Goal: Task Accomplishment & Management: Manage account settings

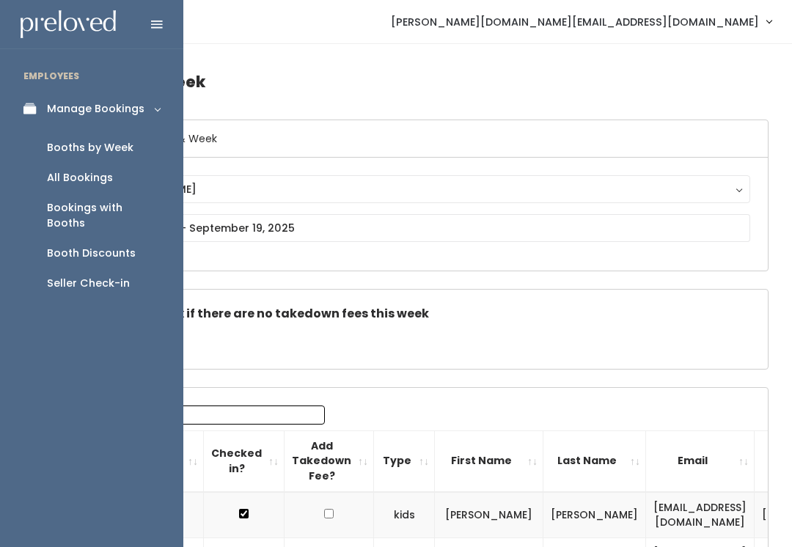
click at [133, 238] on link "Booth Discounts" at bounding box center [91, 253] width 183 height 30
click at [122, 246] on div "Booth Discounts" at bounding box center [91, 253] width 89 height 15
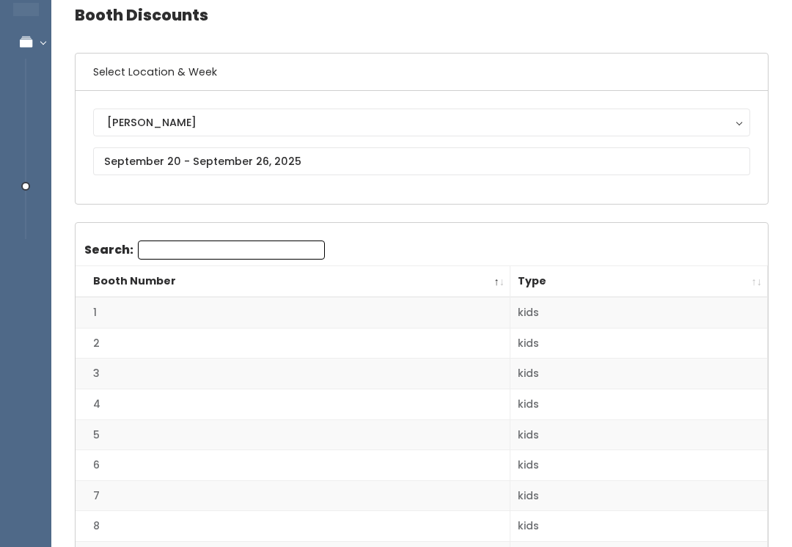
scroll to position [67, 0]
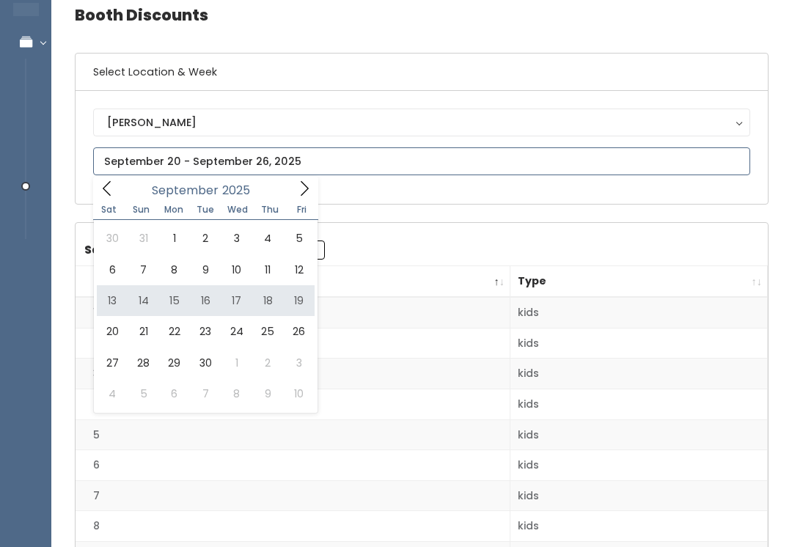
type input "September 13 to September 19"
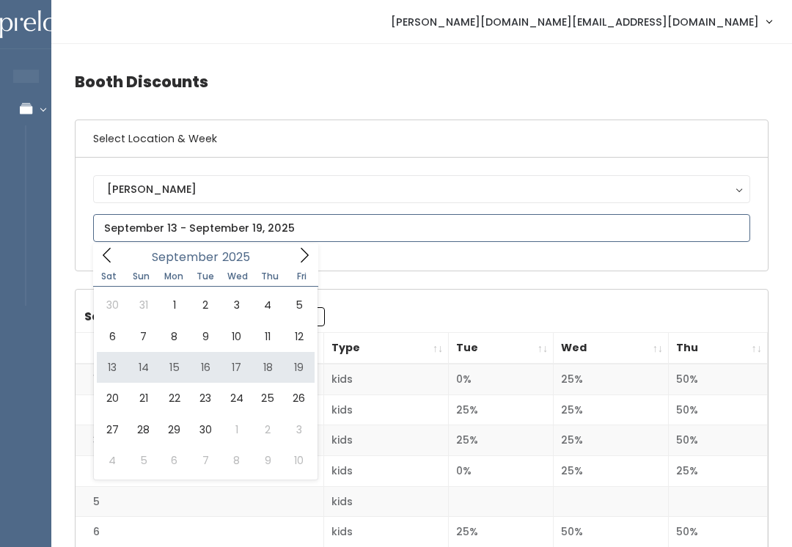
type input "September 13 to September 19"
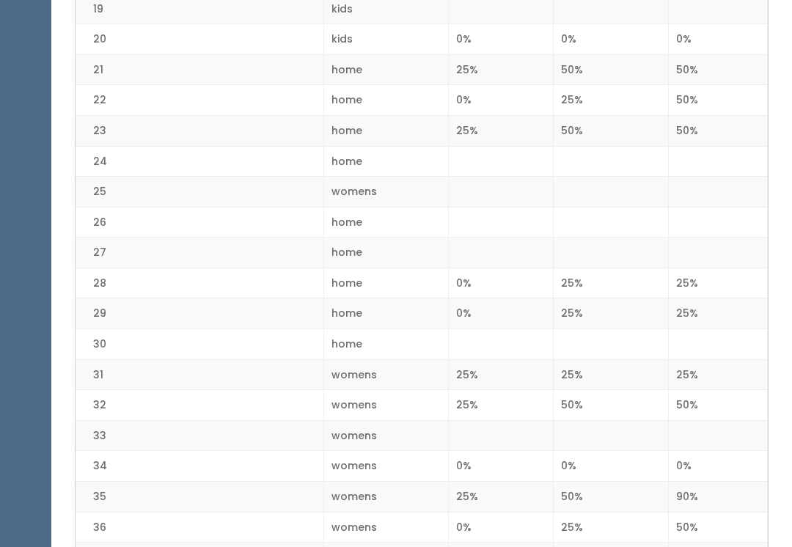
scroll to position [918, 0]
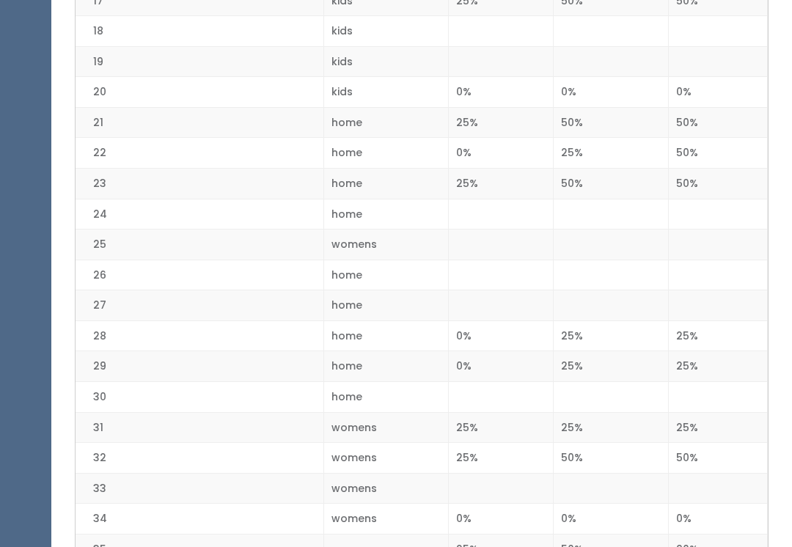
click at [726, 516] on td "0%" at bounding box center [717, 519] width 99 height 31
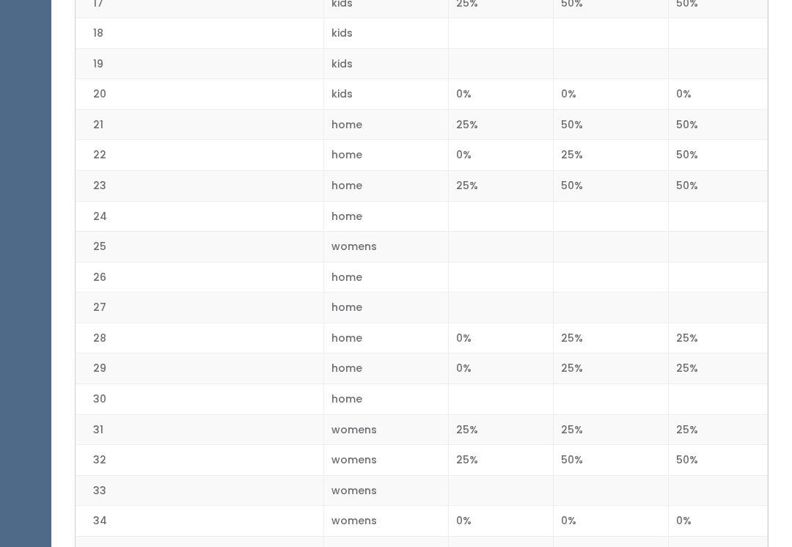
scroll to position [863, 0]
click at [510, 481] on td at bounding box center [501, 491] width 105 height 31
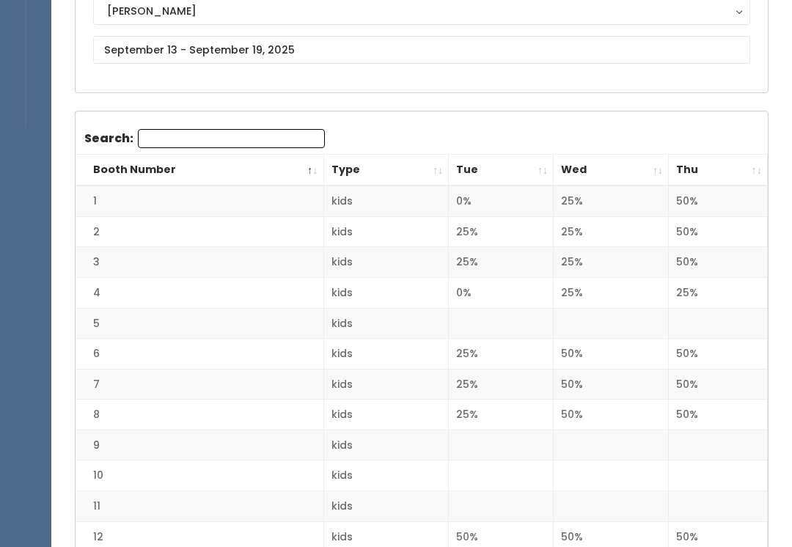
scroll to position [0, 0]
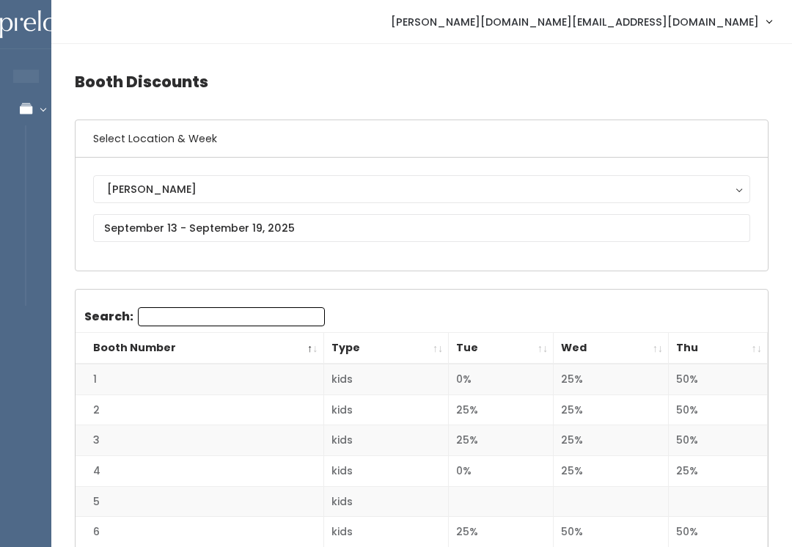
click at [34, 97] on link "Manage Bookings" at bounding box center [95, 108] width 191 height 33
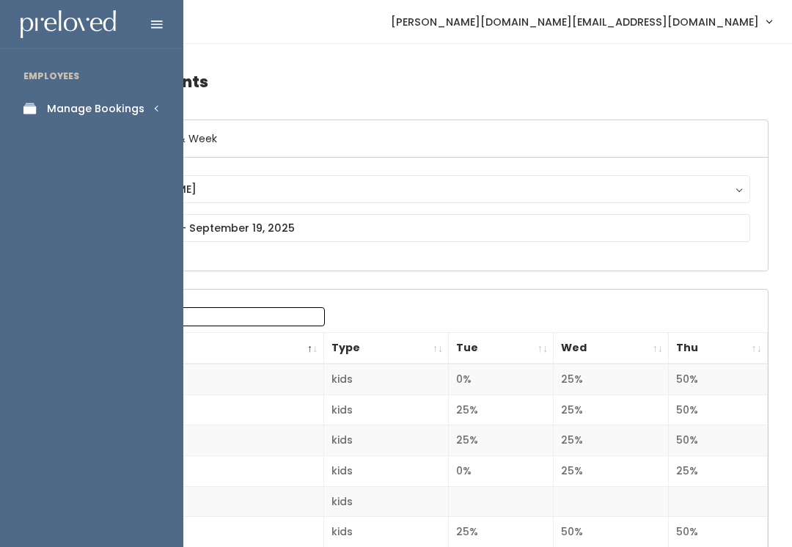
click at [157, 117] on link "Manage Bookings" at bounding box center [91, 108] width 183 height 33
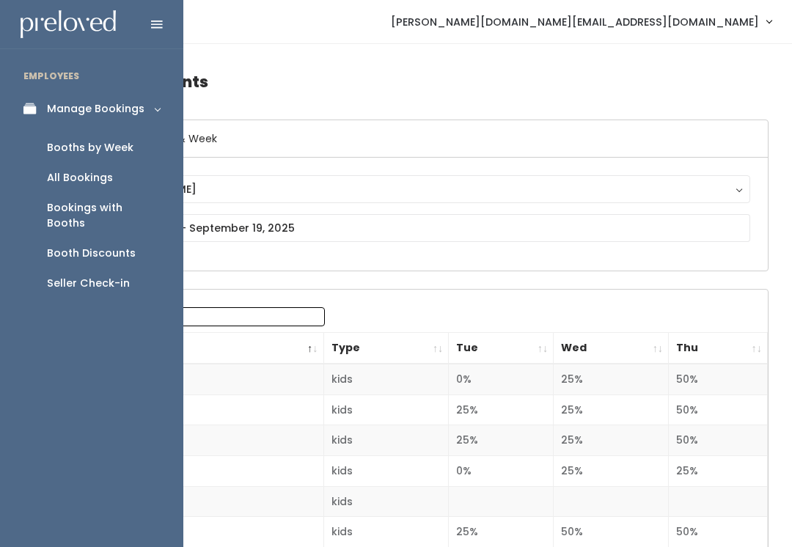
click at [133, 240] on link "Booth Discounts" at bounding box center [91, 253] width 183 height 30
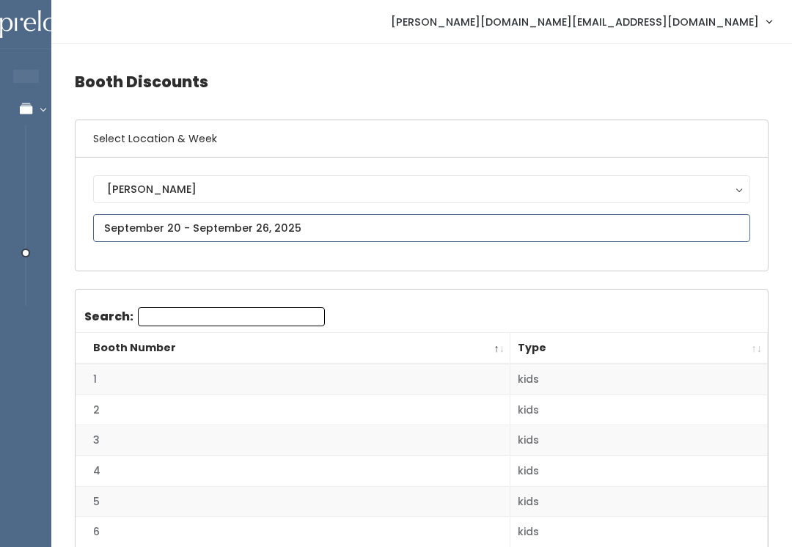
click at [572, 241] on input "text" at bounding box center [421, 228] width 657 height 28
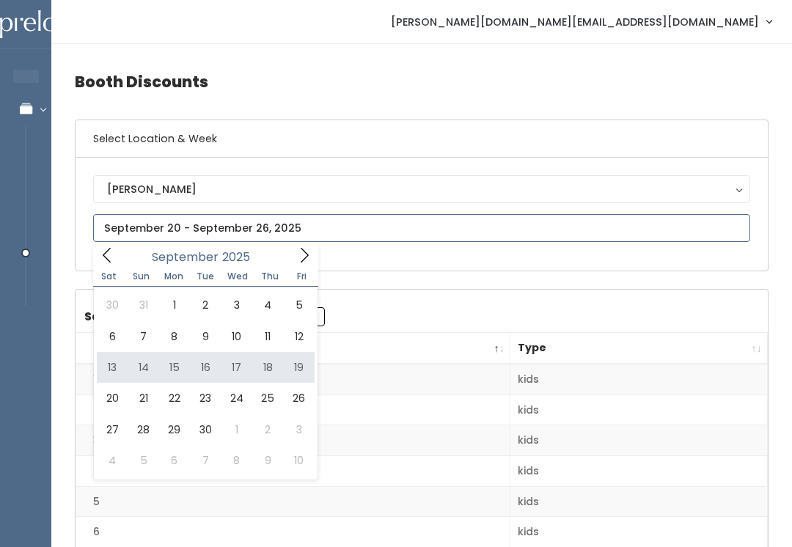
type input "[DATE] to [DATE]"
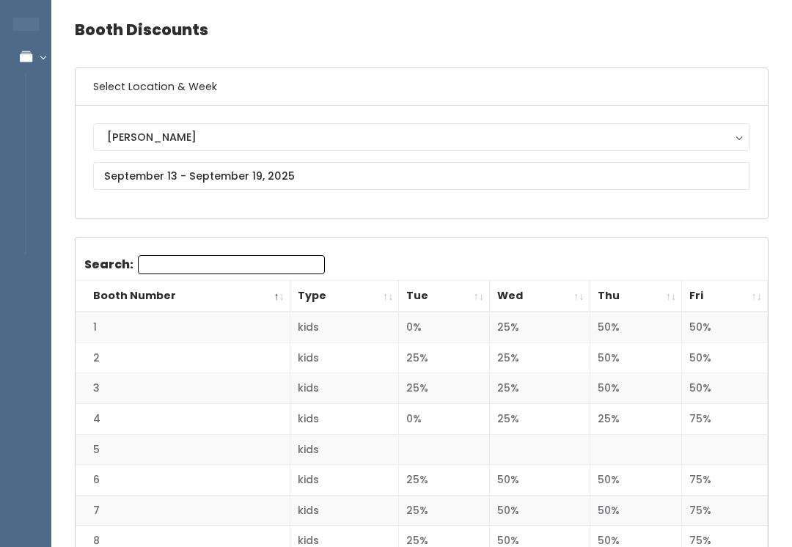
click at [753, 302] on th "Fri" at bounding box center [725, 297] width 86 height 32
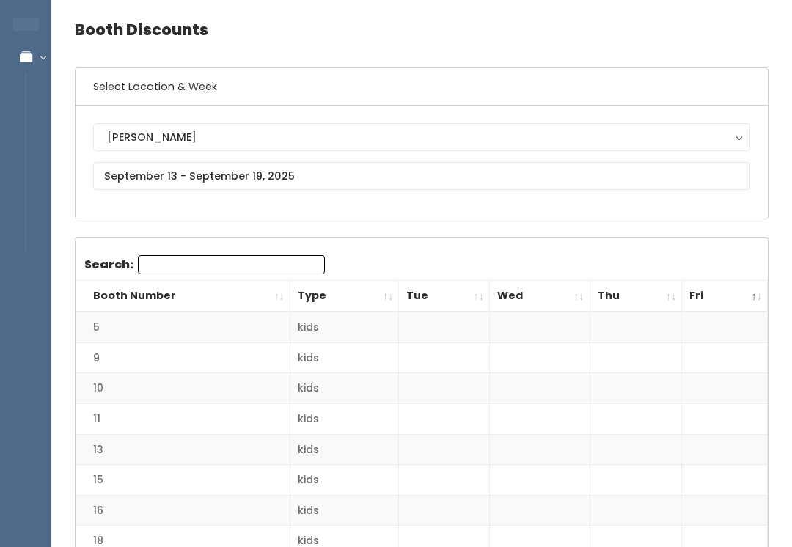
scroll to position [52, 0]
click at [756, 292] on th "Fri" at bounding box center [725, 297] width 86 height 32
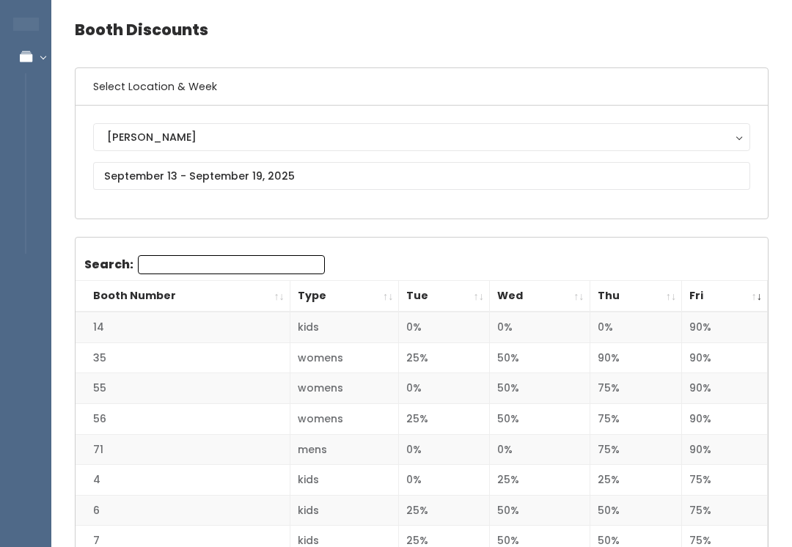
click at [290, 294] on th "Type" at bounding box center [344, 297] width 109 height 32
click at [277, 292] on th "Booth Number" at bounding box center [182, 297] width 214 height 32
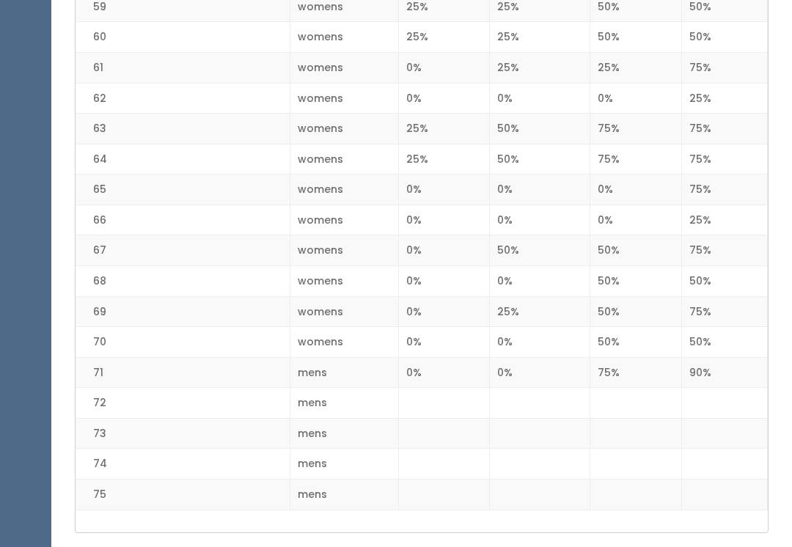
scroll to position [2159, 0]
